Goal: Task Accomplishment & Management: Use online tool/utility

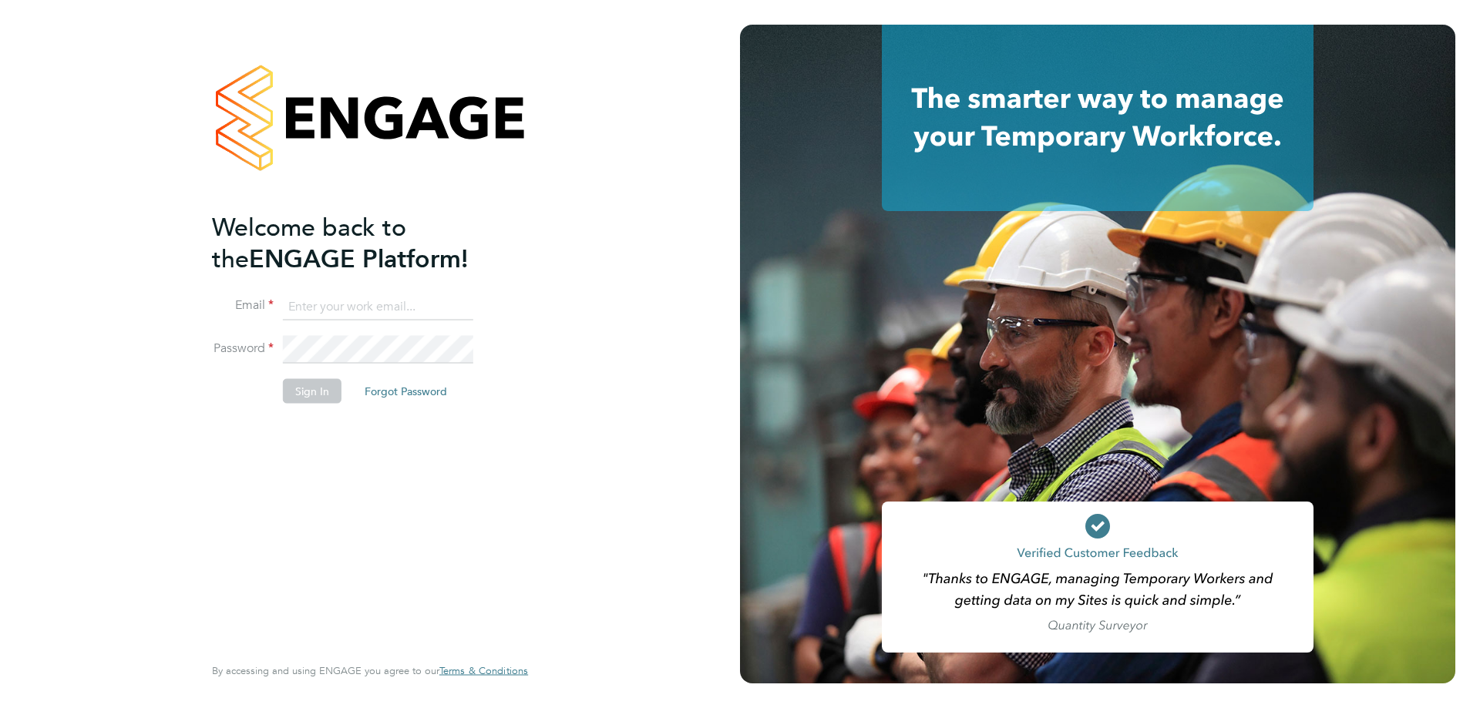
type input "[EMAIL_ADDRESS][DOMAIN_NAME]"
drag, startPoint x: 321, startPoint y: 390, endPoint x: 324, endPoint y: 459, distance: 69.4
click at [321, 391] on button "Sign In" at bounding box center [312, 390] width 59 height 25
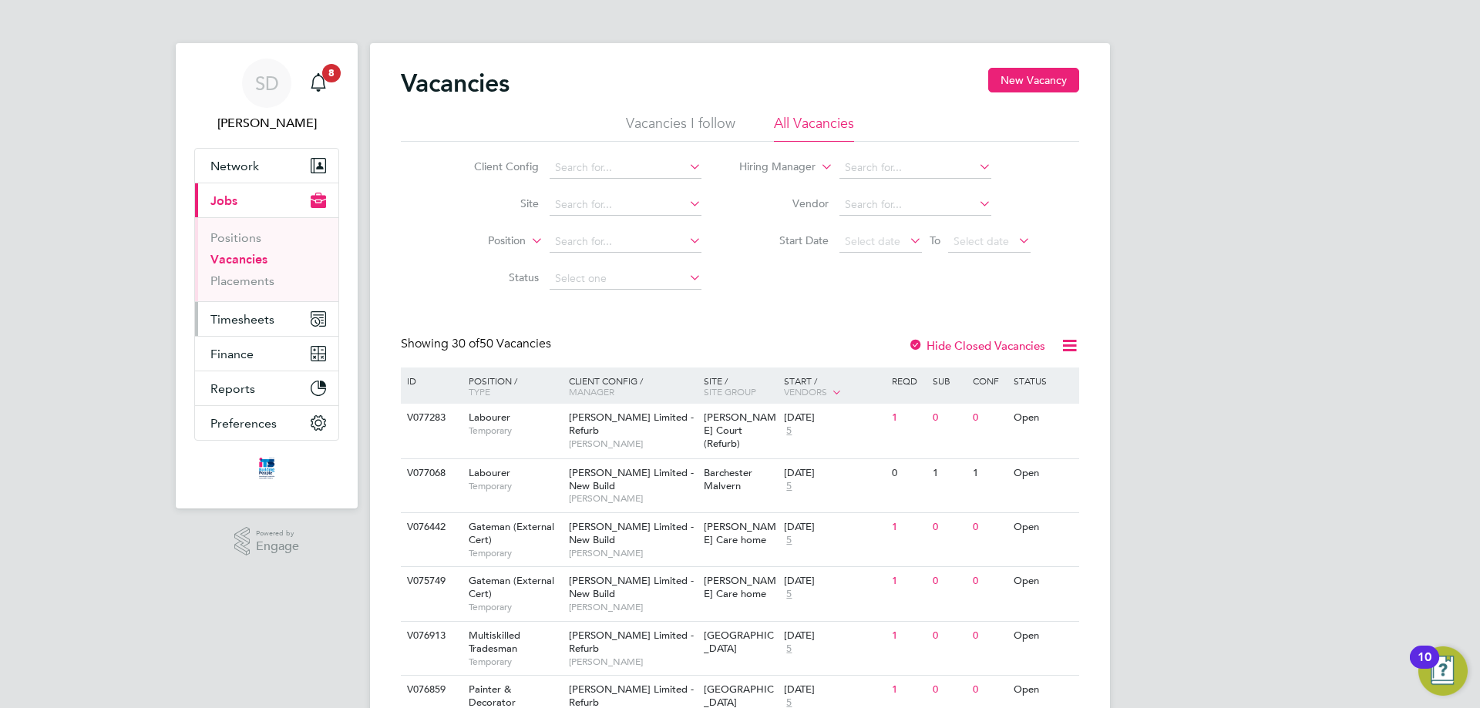
click at [242, 313] on span "Timesheets" at bounding box center [242, 319] width 64 height 15
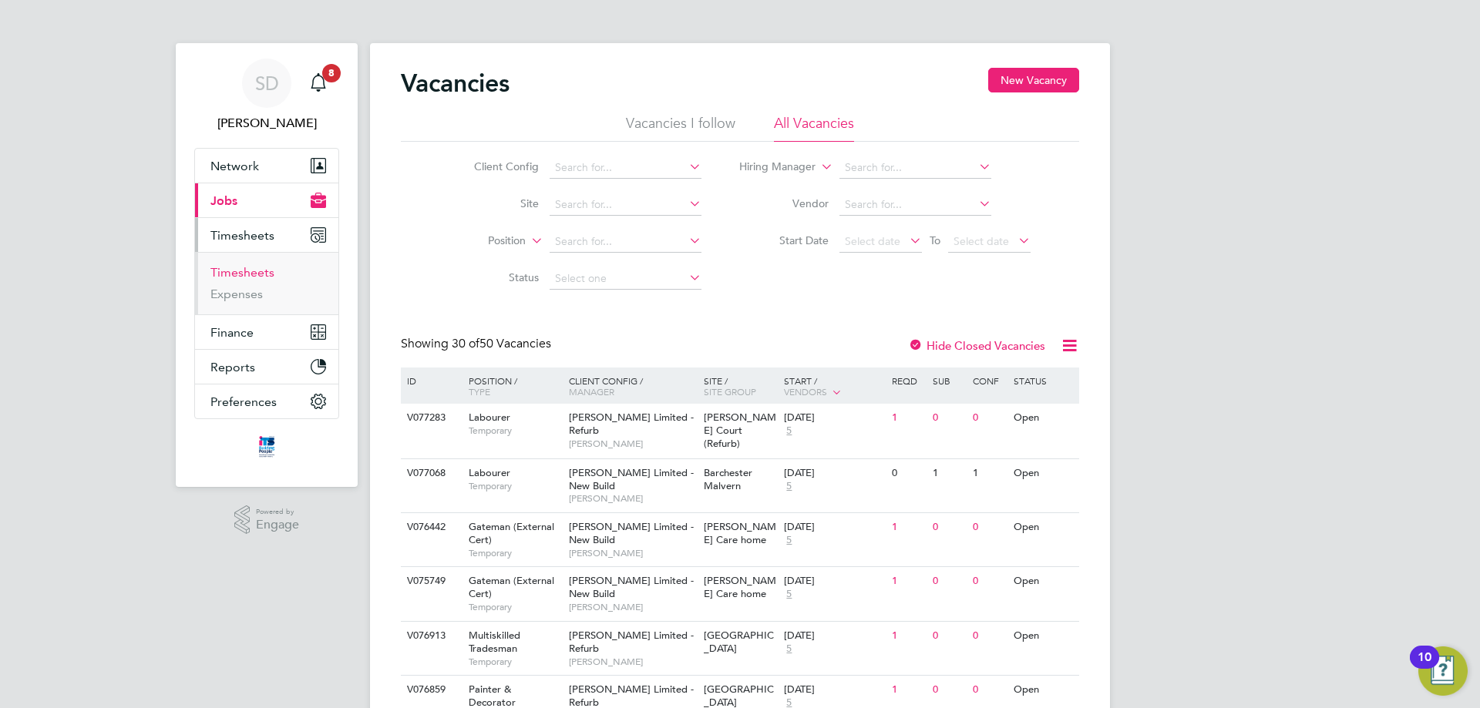
click at [240, 277] on link "Timesheets" at bounding box center [242, 272] width 64 height 15
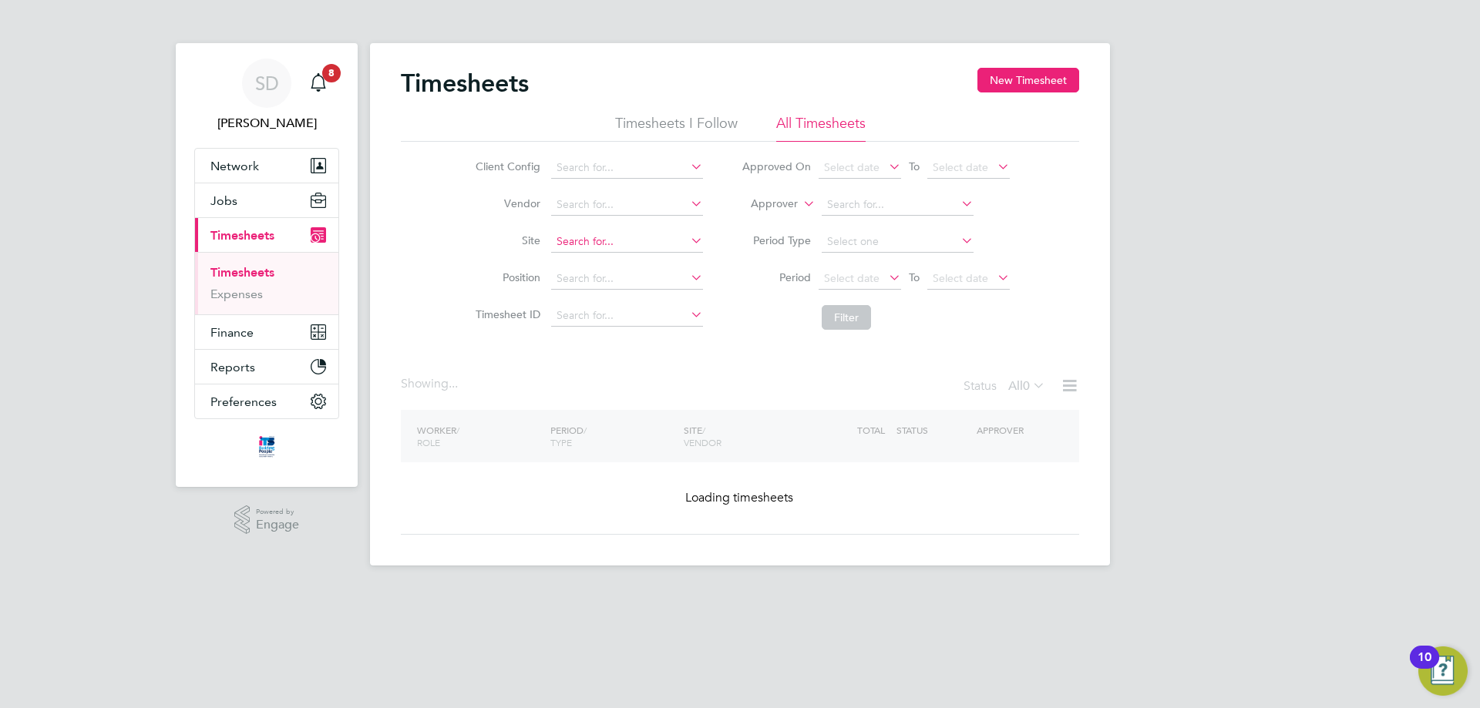
click at [610, 244] on input at bounding box center [627, 242] width 152 height 22
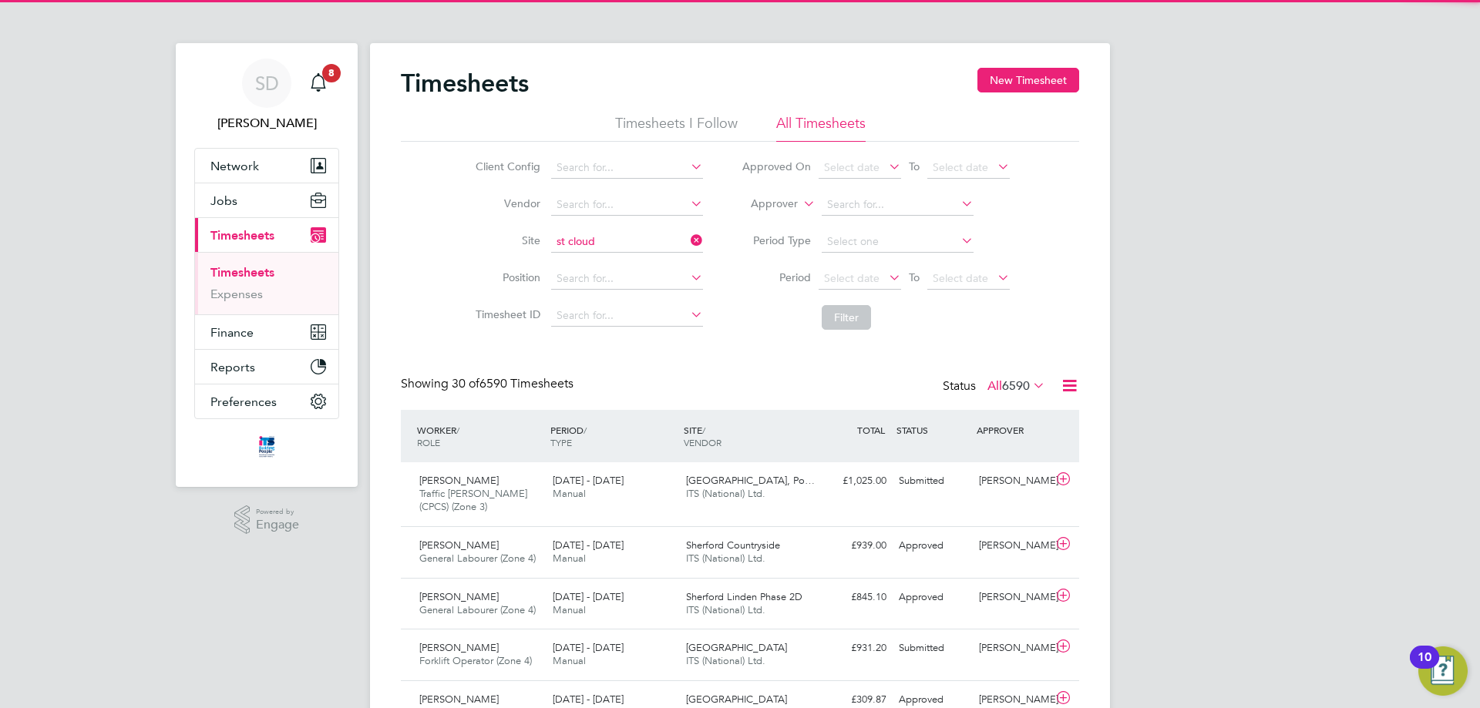
click at [614, 255] on li "Maidenhead St Cloud Way" at bounding box center [626, 263] width 153 height 21
type input "Maidenhead St Cloud Way"
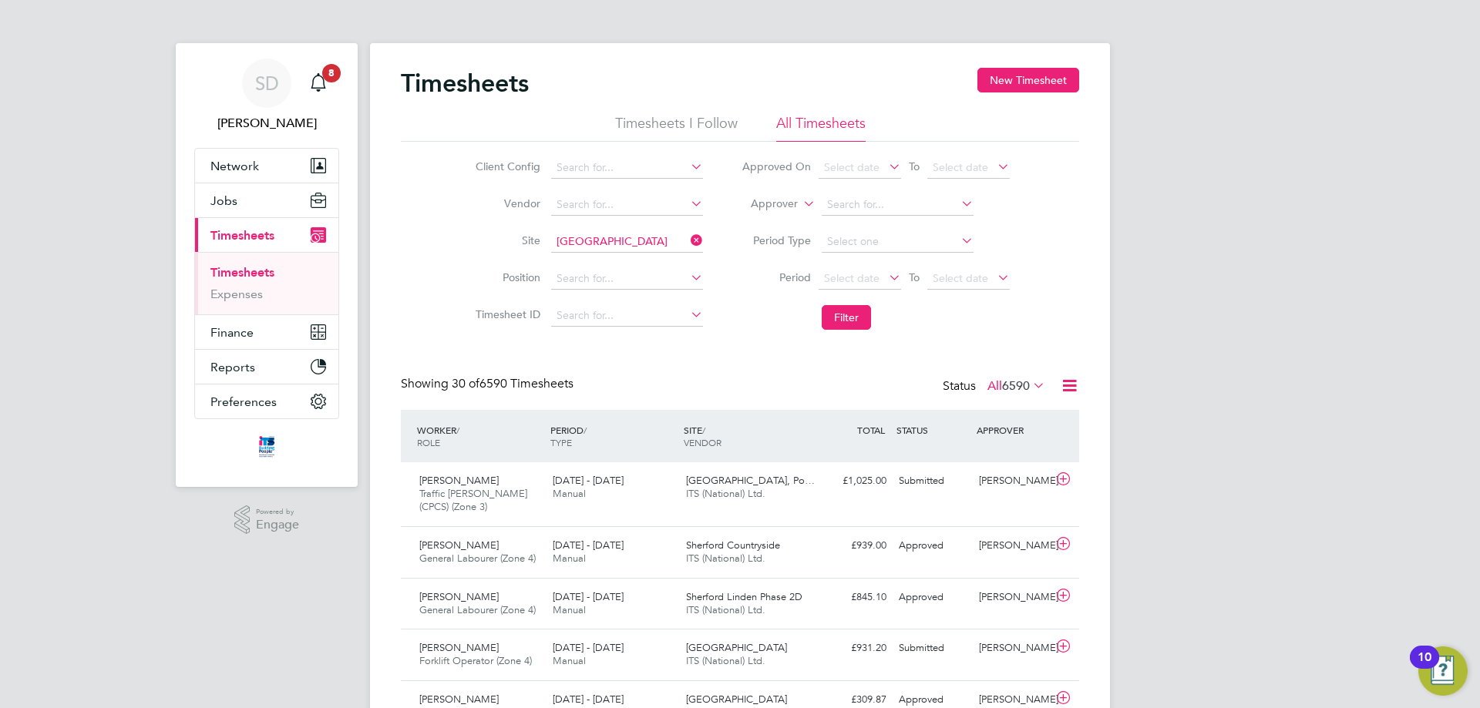
click at [829, 265] on li "Period Select date To Select date" at bounding box center [875, 278] width 307 height 37
click at [837, 277] on span "Select date" at bounding box center [851, 278] width 55 height 14
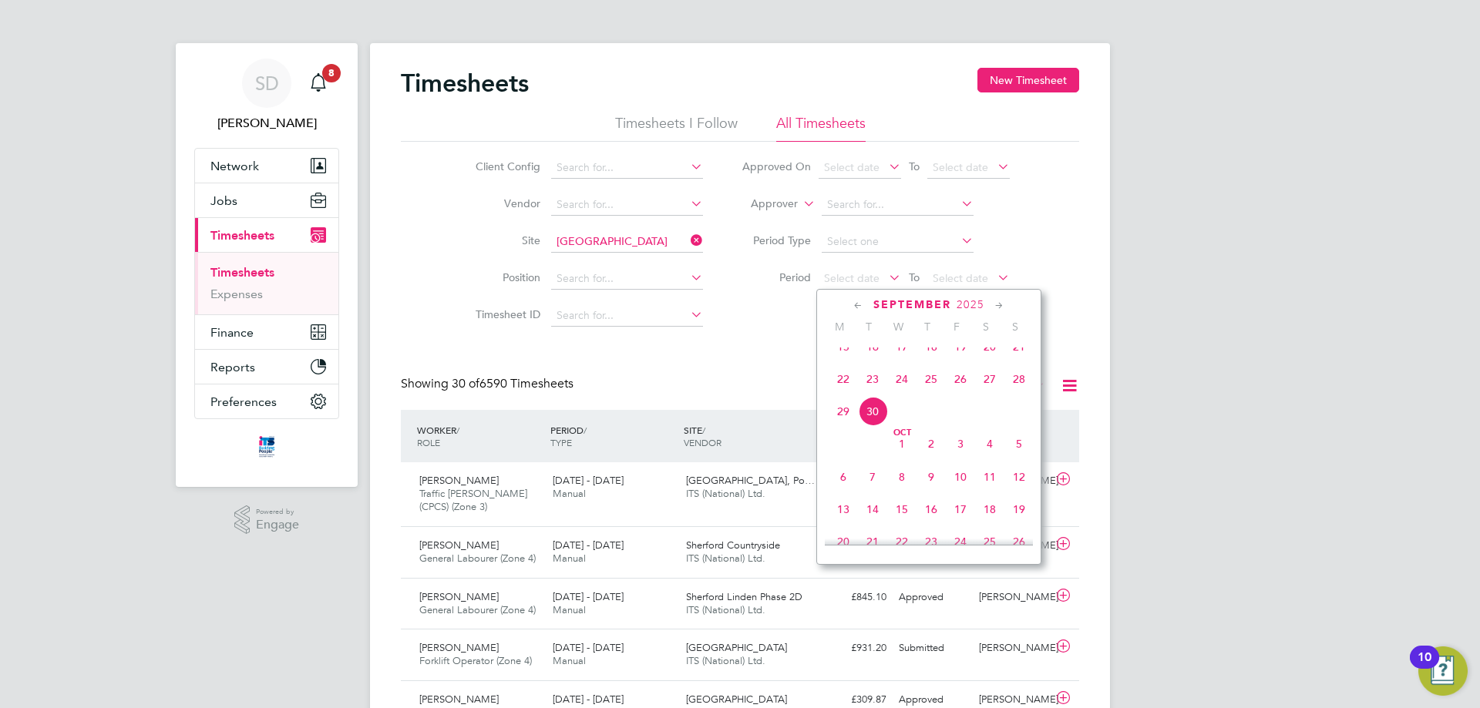
click at [842, 394] on span "22" at bounding box center [843, 379] width 29 height 29
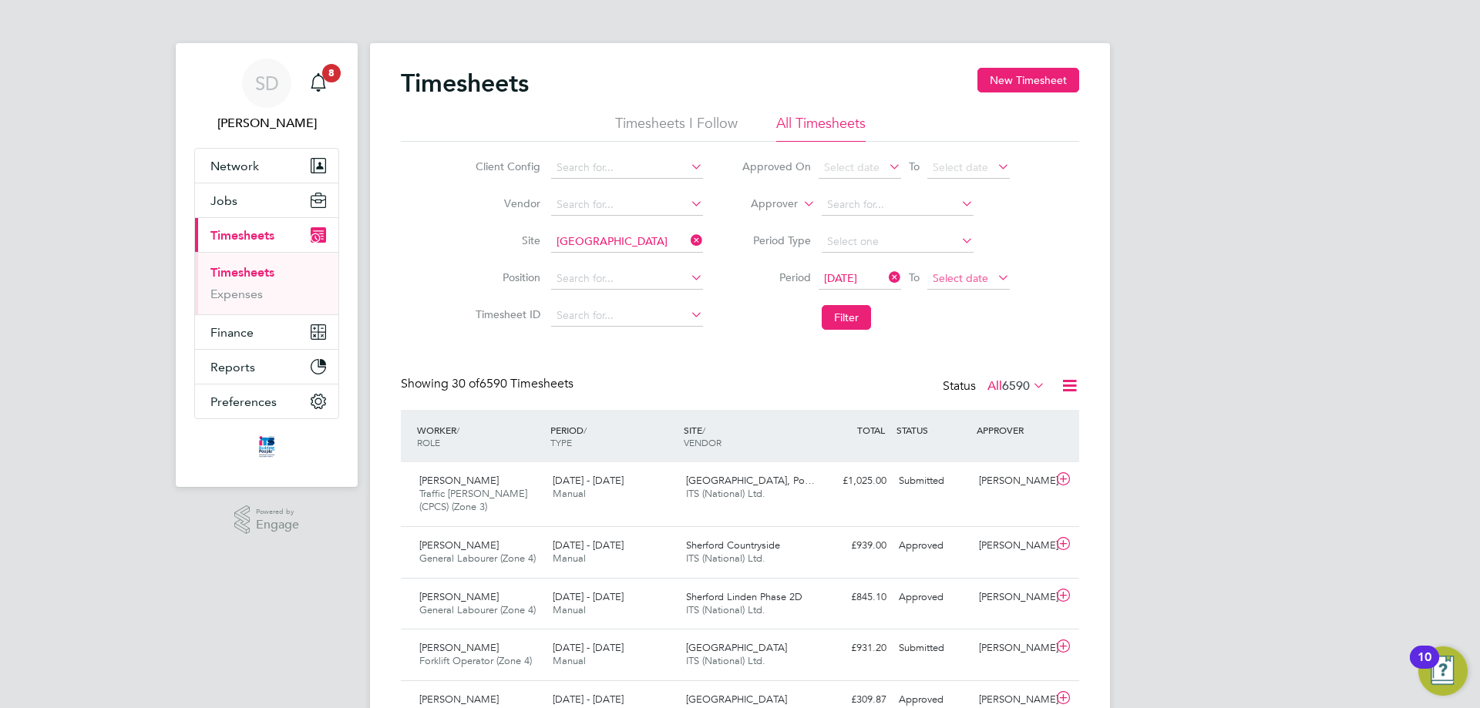
click at [936, 275] on span "Select date" at bounding box center [960, 278] width 55 height 14
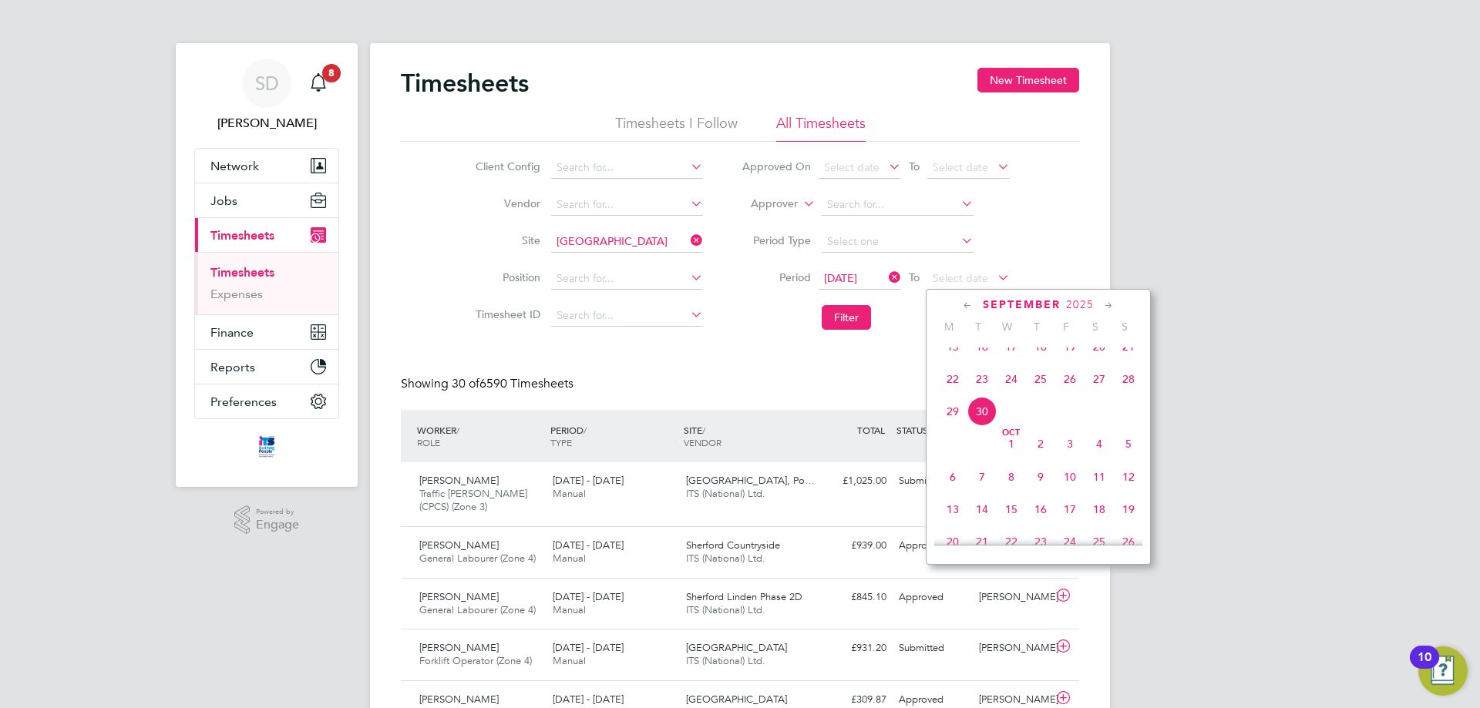
click at [1131, 394] on span "28" at bounding box center [1128, 379] width 29 height 29
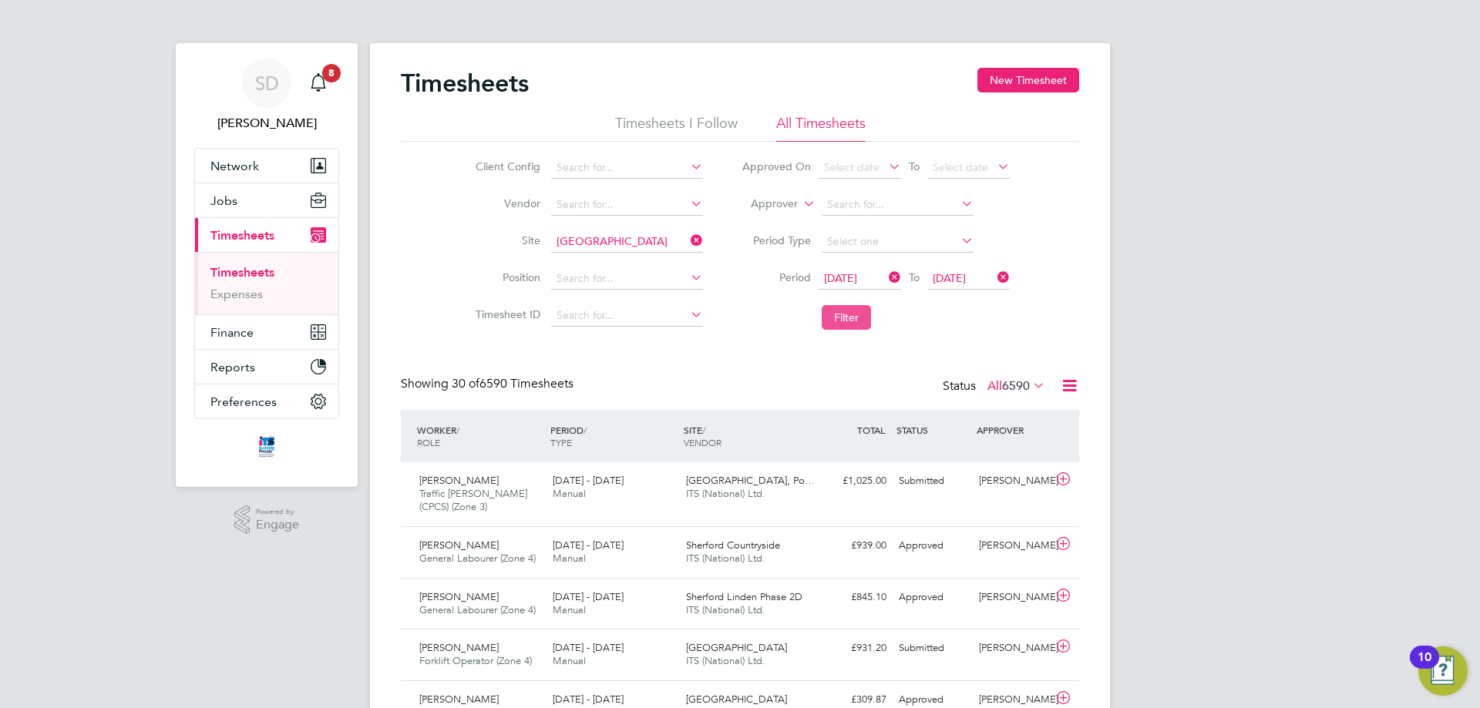
click at [855, 321] on button "Filter" at bounding box center [846, 317] width 49 height 25
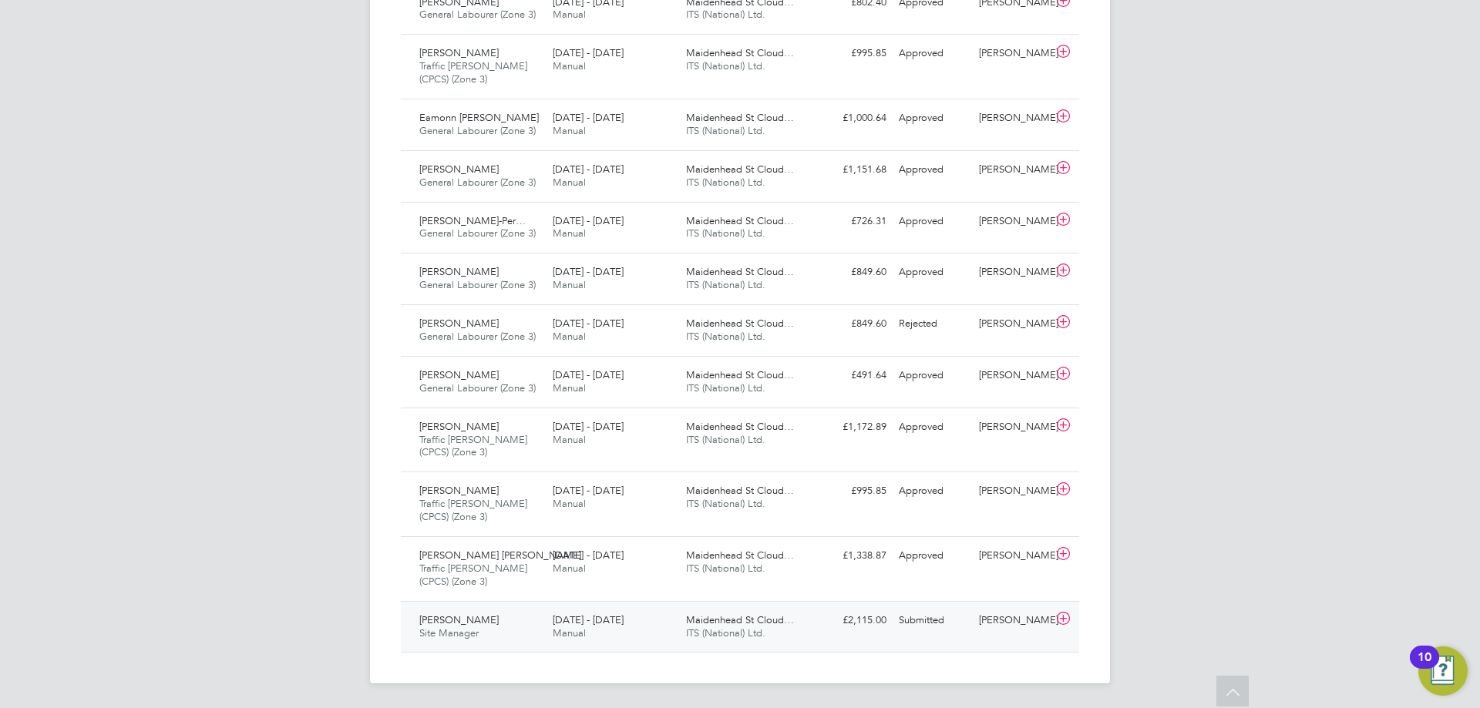
click at [931, 636] on div "Ihor Kots Site Manager 22 - 28 Sep 2025 22 - 28 Sep 2025 Manual Maidenhead St C…" at bounding box center [740, 627] width 678 height 52
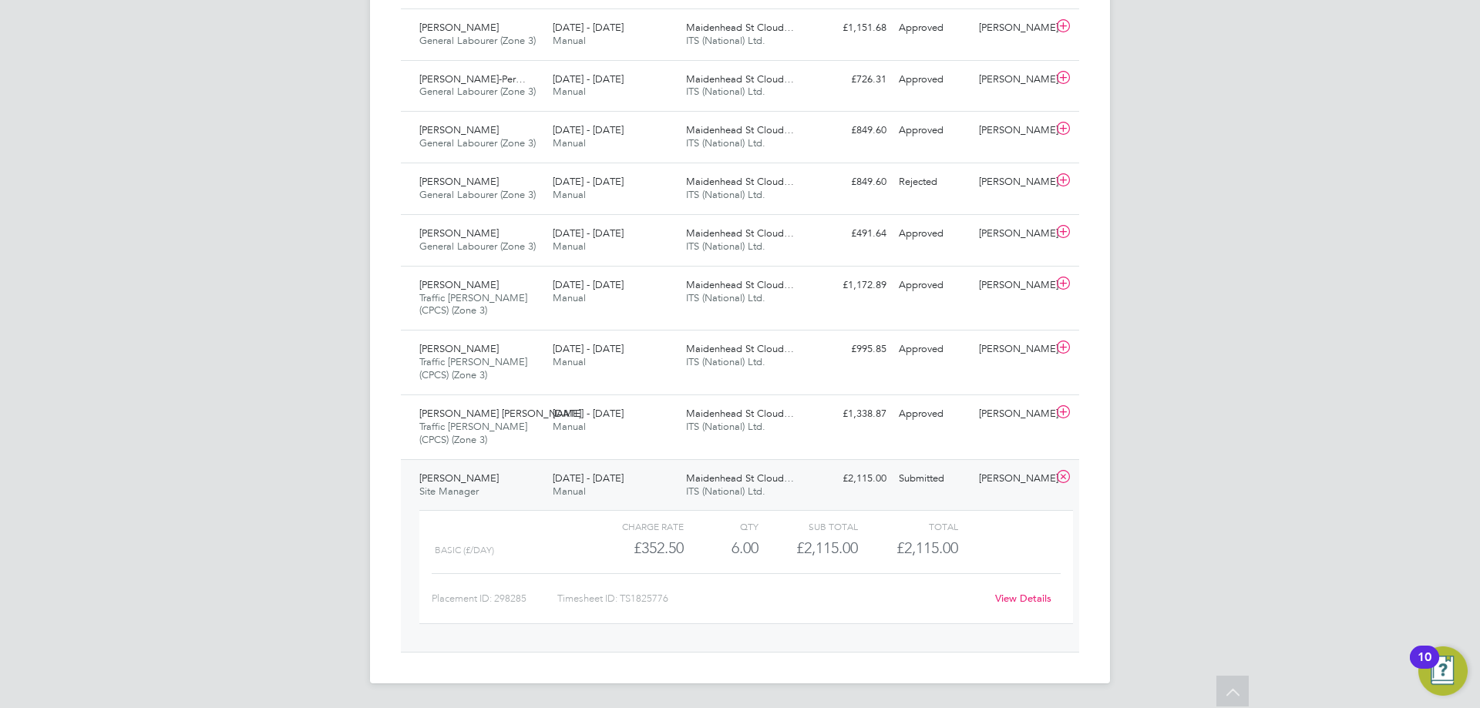
click at [1032, 603] on link "View Details" at bounding box center [1023, 598] width 56 height 13
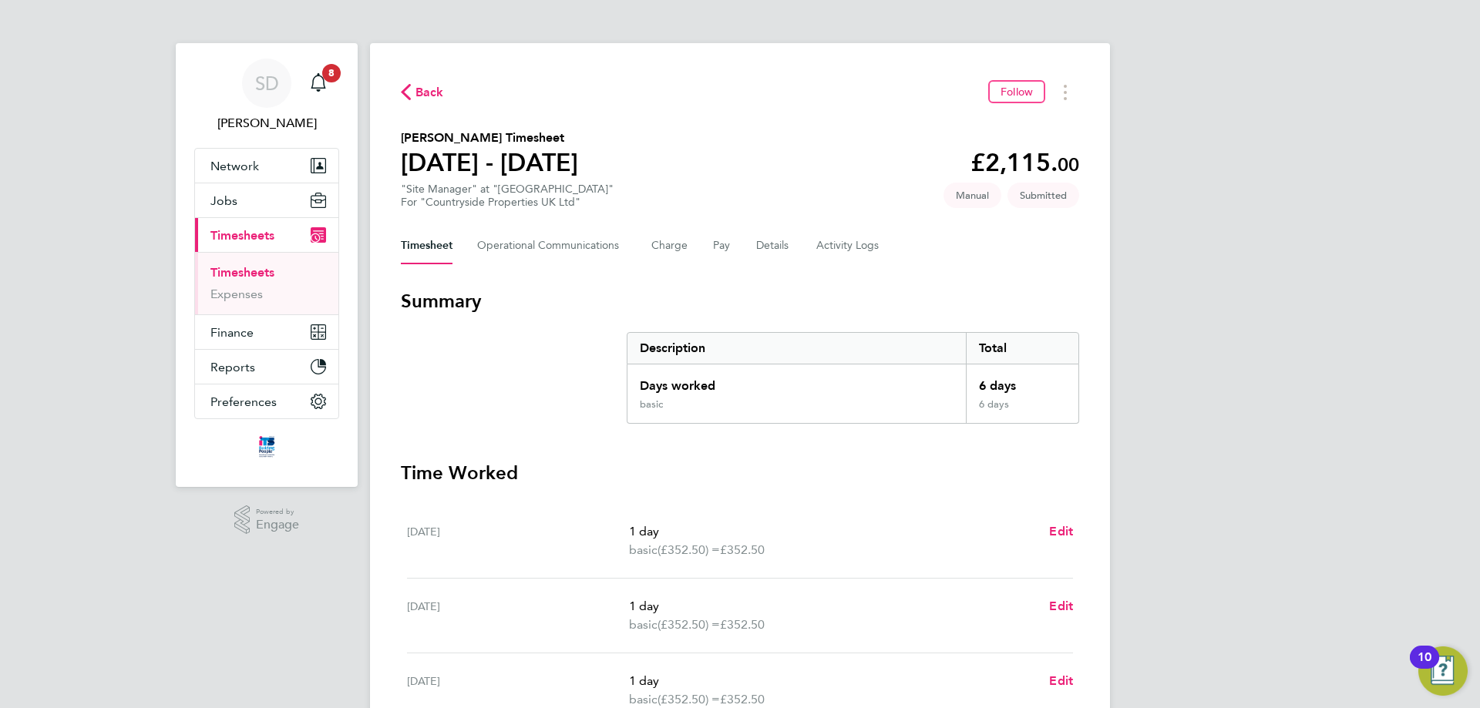
click at [706, 253] on div "Timesheet Operational Communications Charge Pay Details Activity Logs" at bounding box center [740, 245] width 678 height 37
click at [713, 249] on button "Pay" at bounding box center [722, 245] width 18 height 37
